Goal: Task Accomplishment & Management: Use online tool/utility

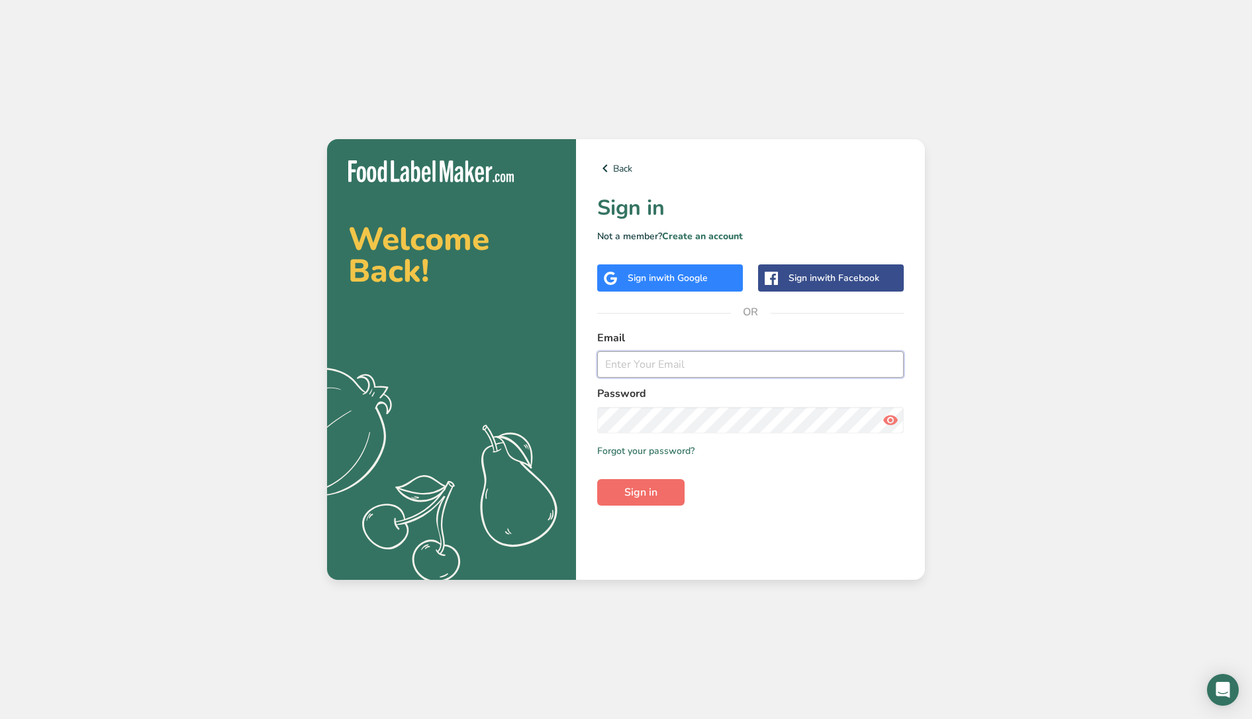
type input "[EMAIL_ADDRESS][DOMAIN_NAME]"
click at [648, 489] on span "Sign in" at bounding box center [641, 492] width 33 height 16
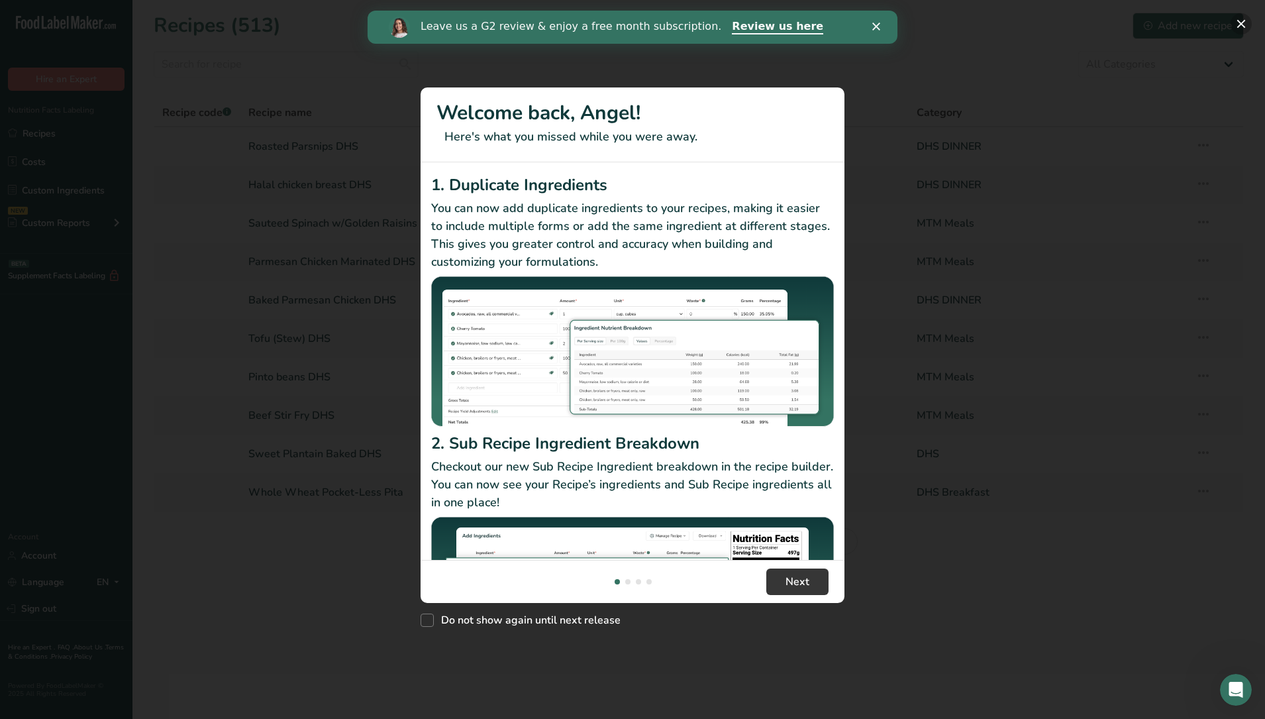
click at [1236, 22] on button "New Features" at bounding box center [1241, 23] width 21 height 21
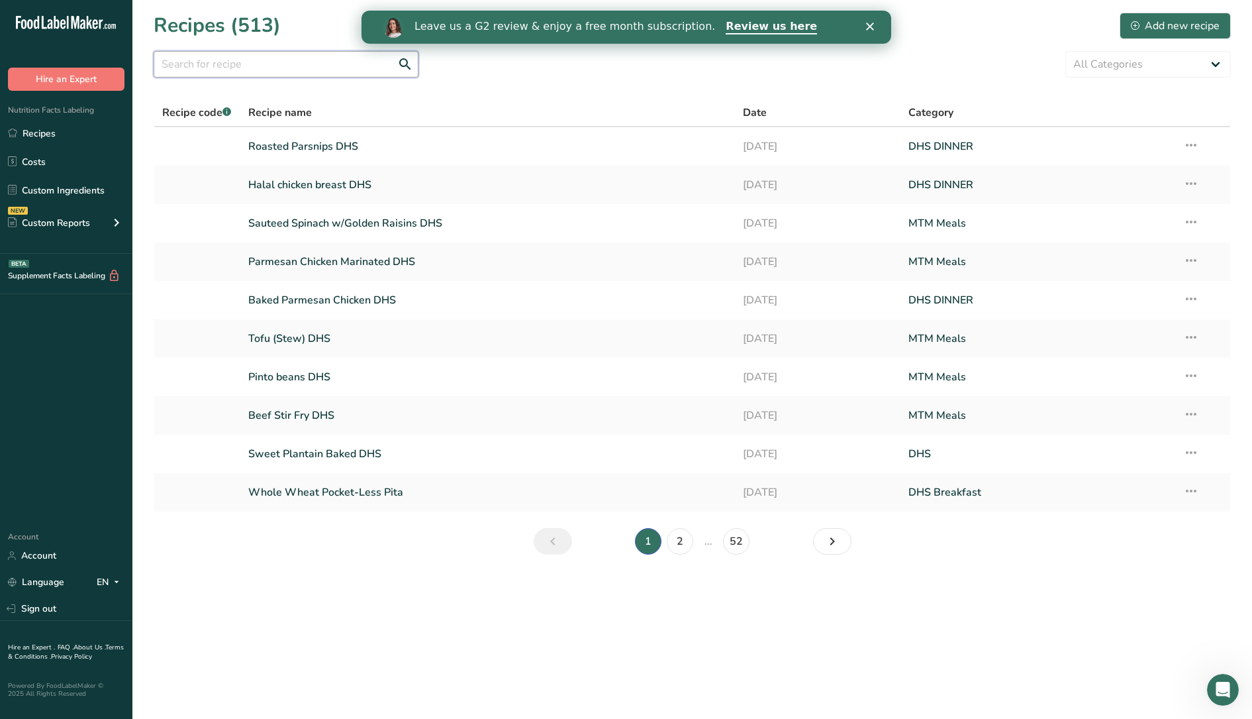
click at [313, 68] on input "text" at bounding box center [286, 64] width 265 height 26
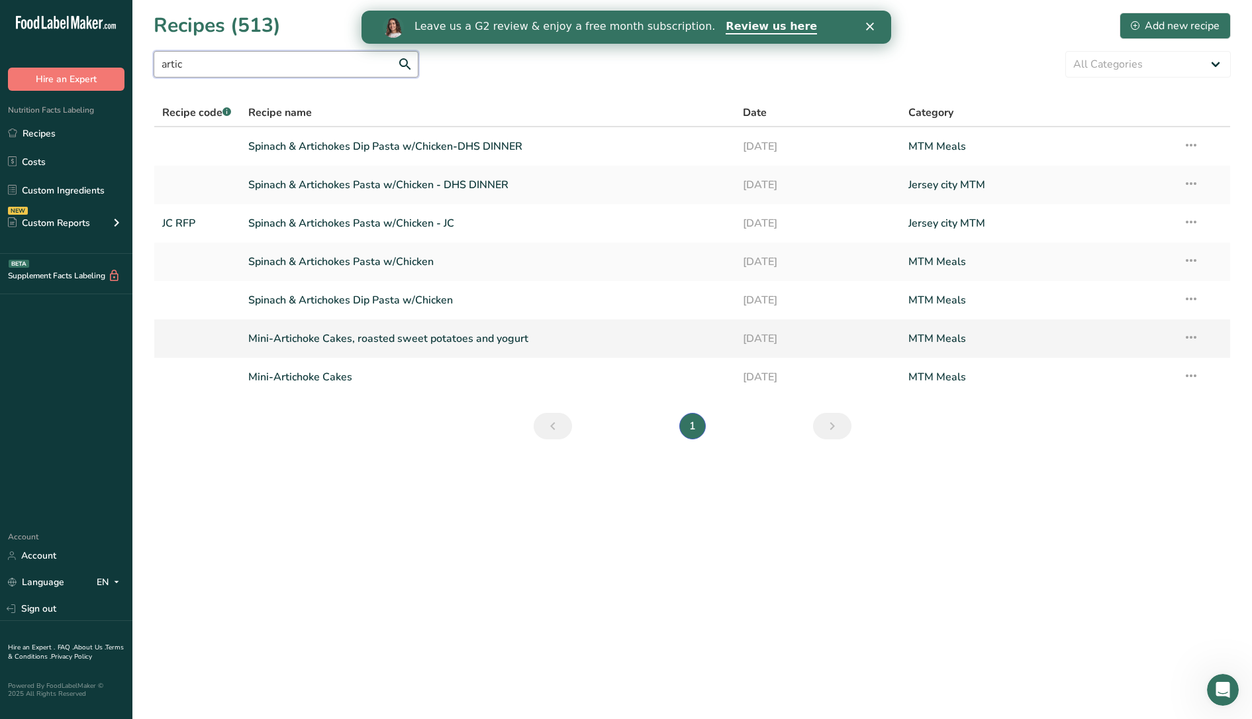
type input "artic"
click at [399, 340] on link "Mini-Artichoke Cakes, roasted sweet potatoes and yogurt" at bounding box center [487, 339] width 479 height 28
